Goal: Task Accomplishment & Management: Manage account settings

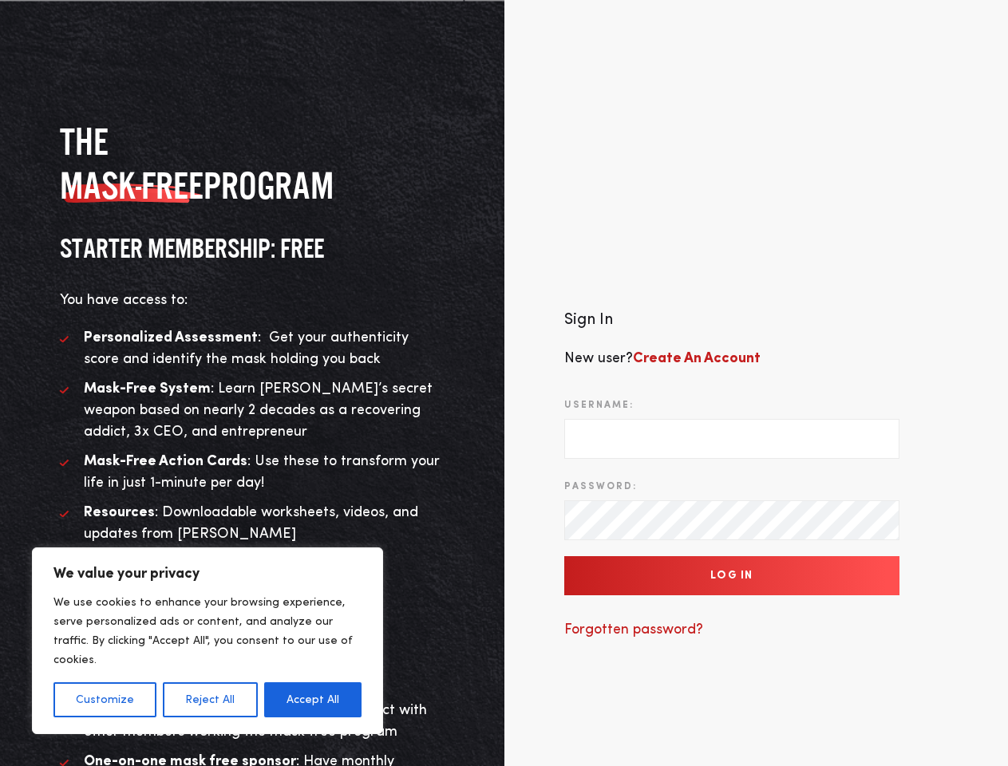
click at [505, 383] on div "Sign In New user? Create An Account Username: Password: Log In Forgotten passwo…" at bounding box center [757, 482] width 505 height 588
click at [105, 700] on button "Customize" at bounding box center [104, 700] width 103 height 35
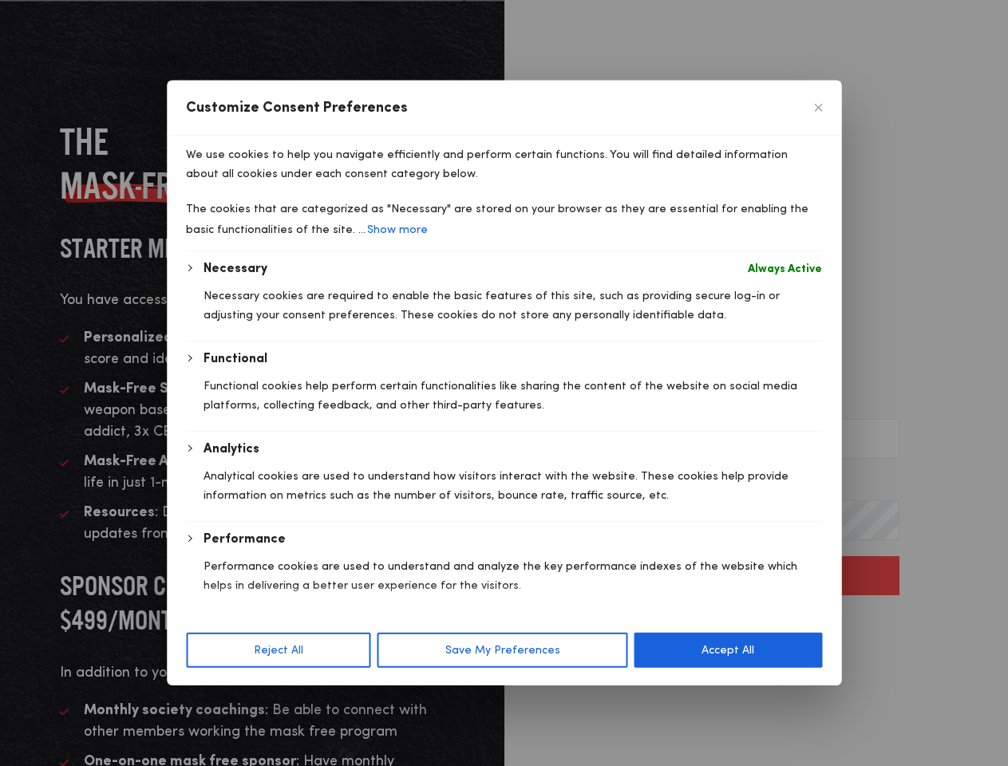
click at [209, 700] on div at bounding box center [504, 383] width 1008 height 766
click at [313, 686] on div "Reject All Save My Preferences Accept All" at bounding box center [504, 650] width 675 height 71
click at [732, 576] on p "Performance cookies are used to understand and analyze the key performance inde…" at bounding box center [513, 576] width 619 height 38
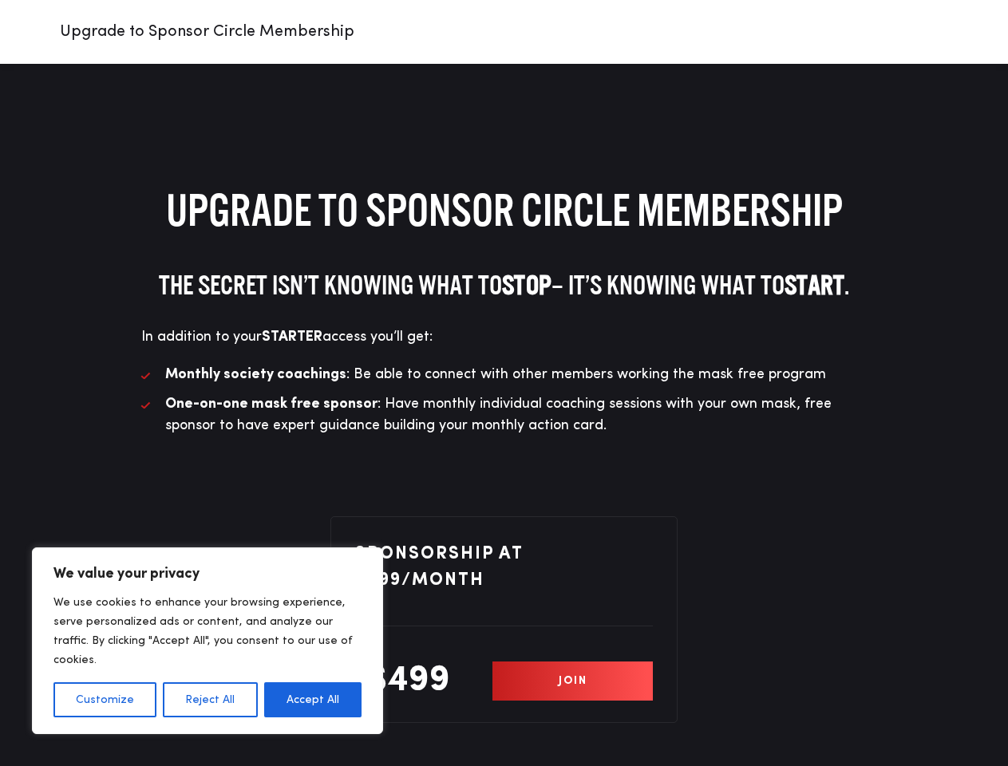
click at [504, 383] on li "Monthly society coachings : Be able to connect with other members working the m…" at bounding box center [504, 375] width 726 height 22
click at [105, 700] on button "Customize" at bounding box center [104, 700] width 103 height 35
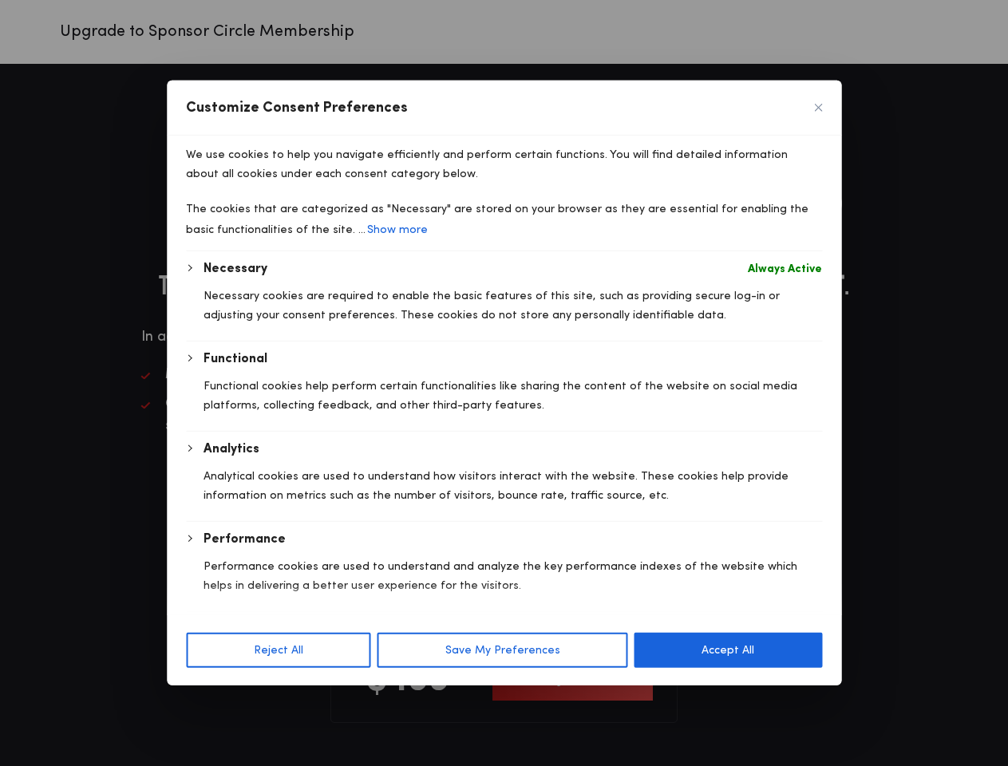
click at [209, 686] on div "Customize Consent Preferences We use cookies to help you navigate efficiently a…" at bounding box center [504, 383] width 675 height 605
click at [313, 686] on div "Reject All Save My Preferences Accept All" at bounding box center [504, 650] width 675 height 71
